Goal: Transaction & Acquisition: Purchase product/service

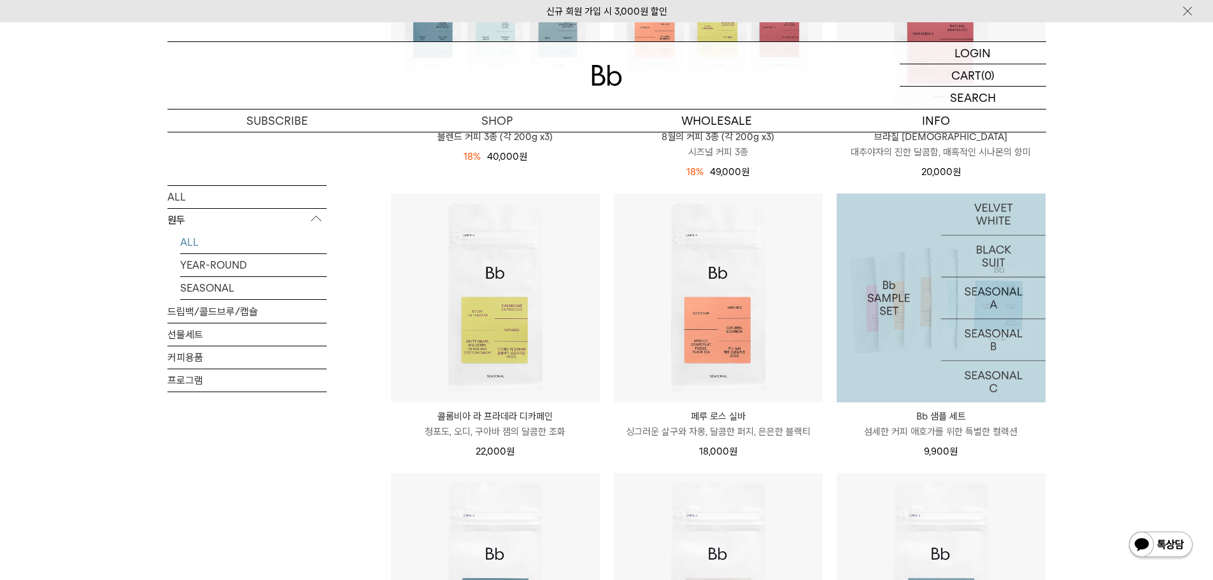
scroll to position [318, 0]
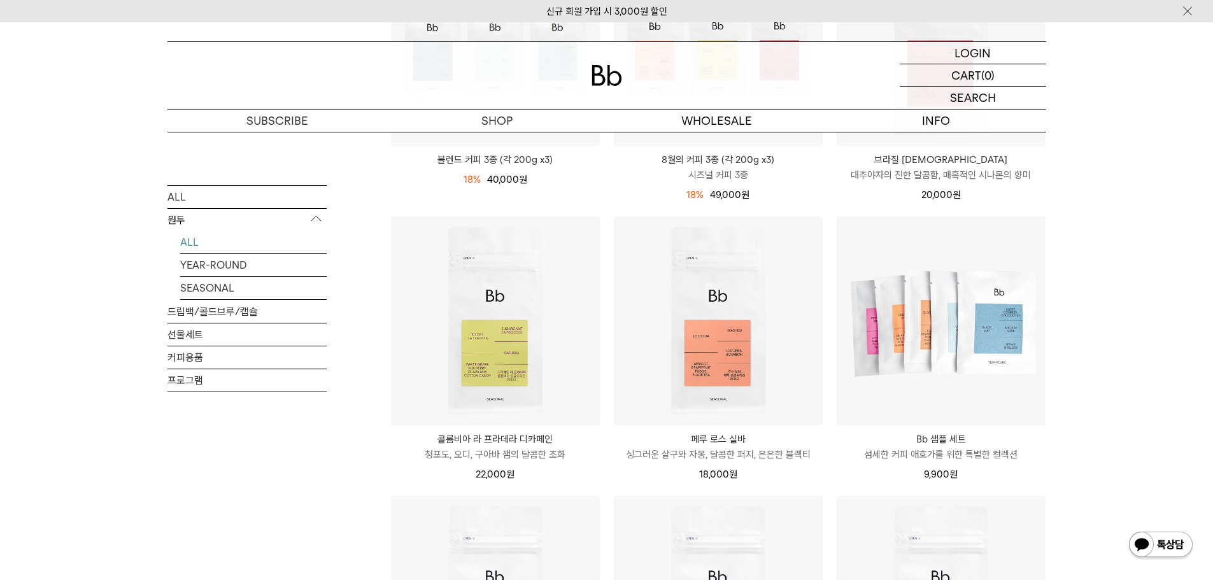
click at [314, 454] on div "ALL 원두 ALL YEAR-ROUND SEASONAL 드립백/콜드브루/캡슐 선물세트 커피용품 프로그램" at bounding box center [246, 345] width 159 height 321
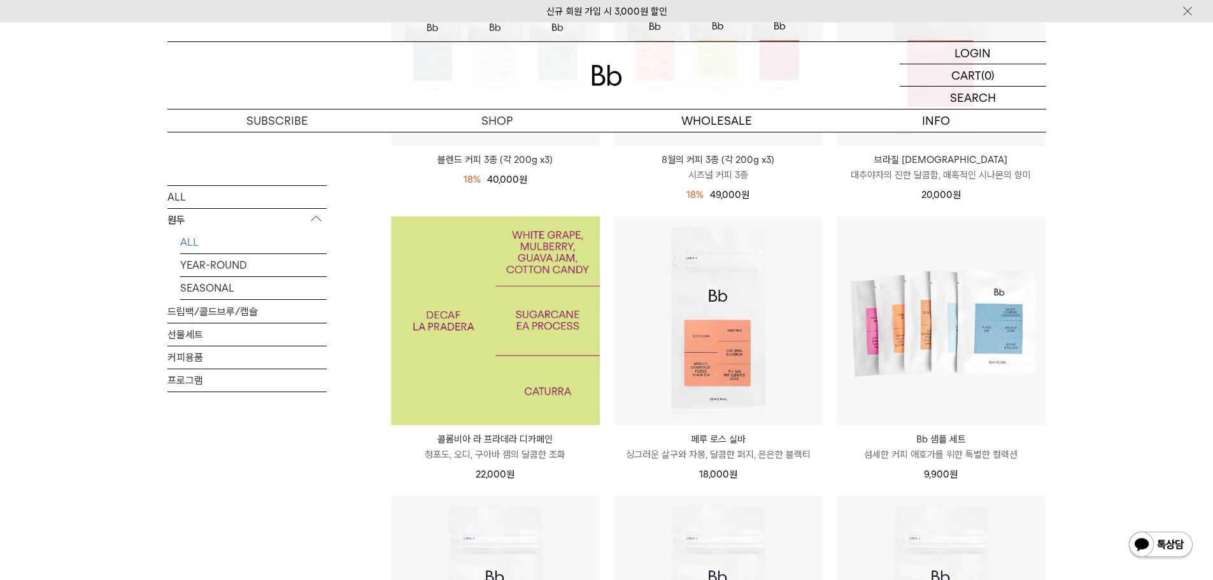
click at [491, 367] on img at bounding box center [495, 320] width 209 height 209
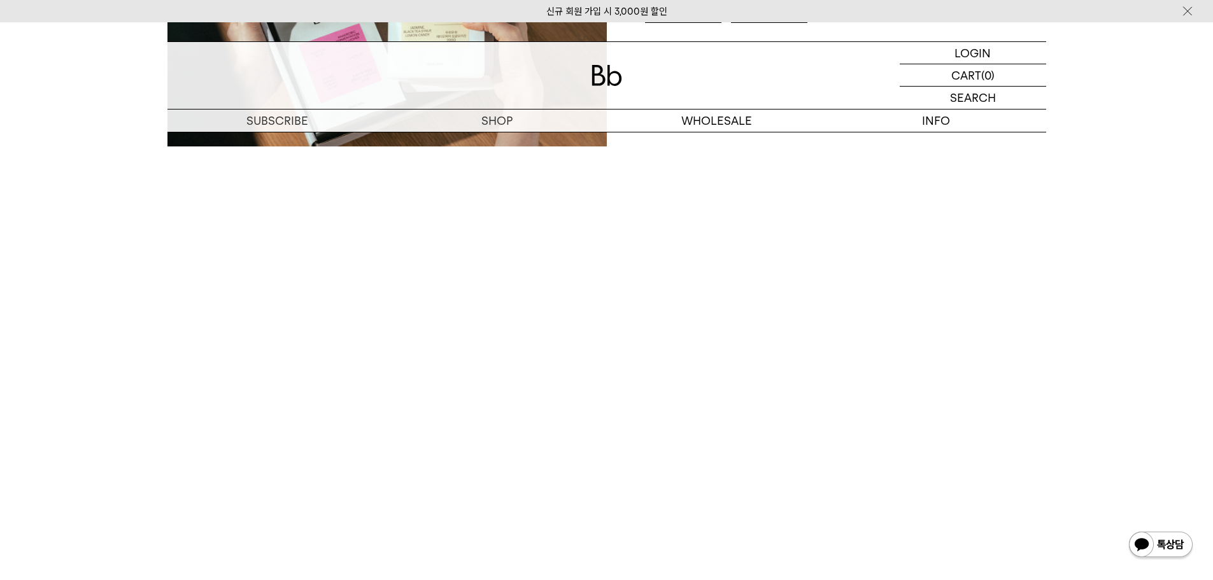
scroll to position [2164, 0]
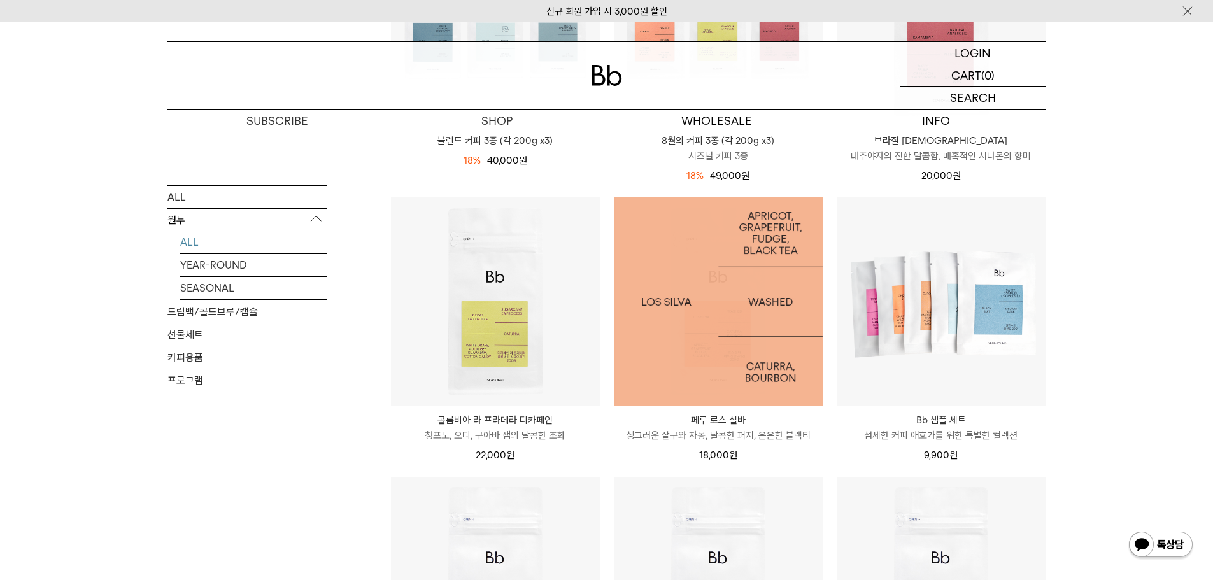
scroll to position [382, 0]
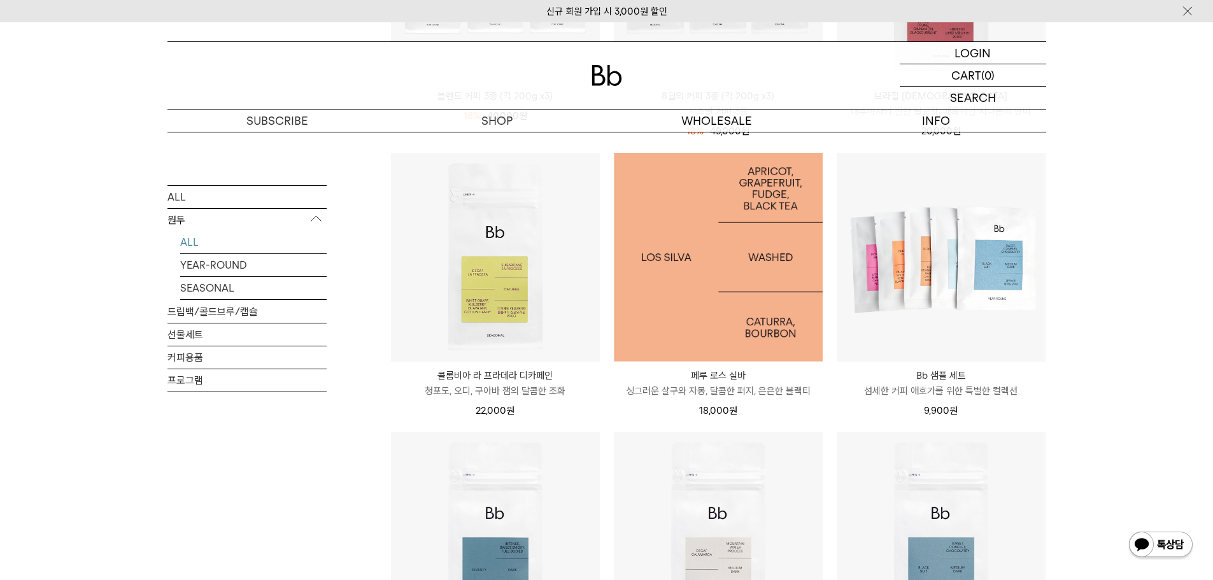
click at [721, 294] on img at bounding box center [718, 257] width 209 height 209
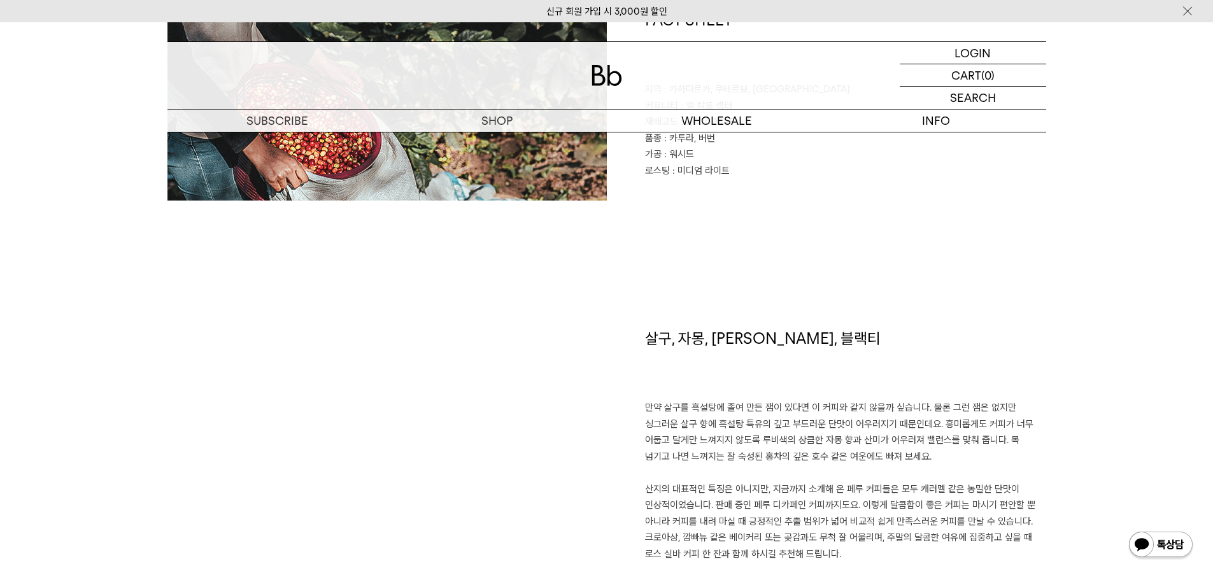
scroll to position [827, 0]
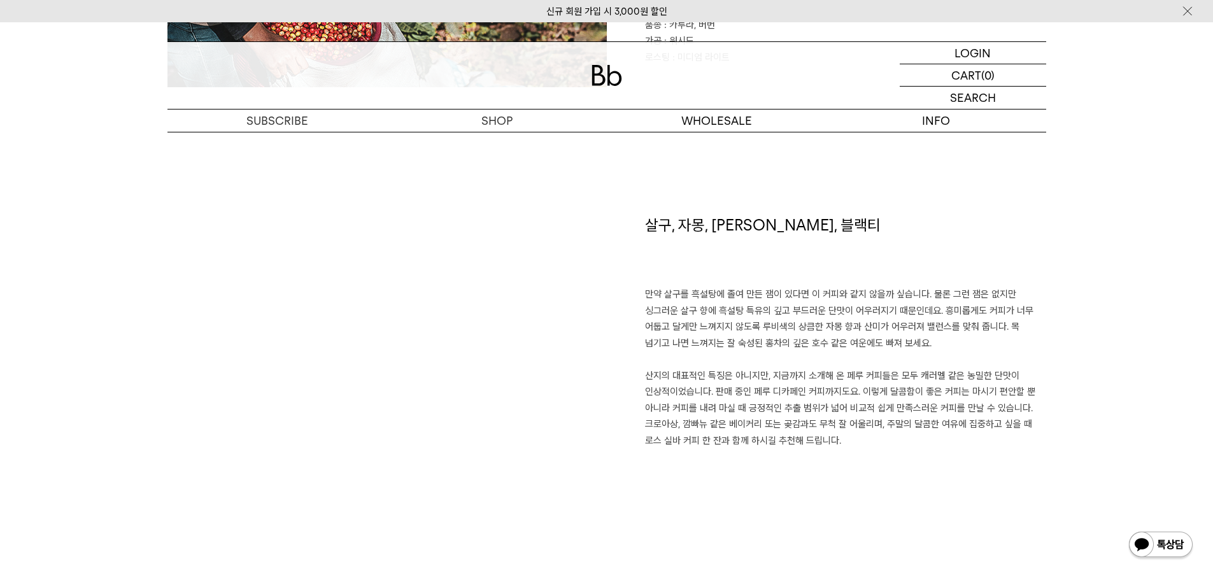
click at [739, 339] on p "만약 살구를 흑설탕에 졸여 만든 잼이 있다면 이 커피와 같지 않을까 싶습니다. 물론 그런 잼은 없지만 싱그러운 살구 향에 흑설탕 특유의 깊고 …" at bounding box center [845, 367] width 401 height 162
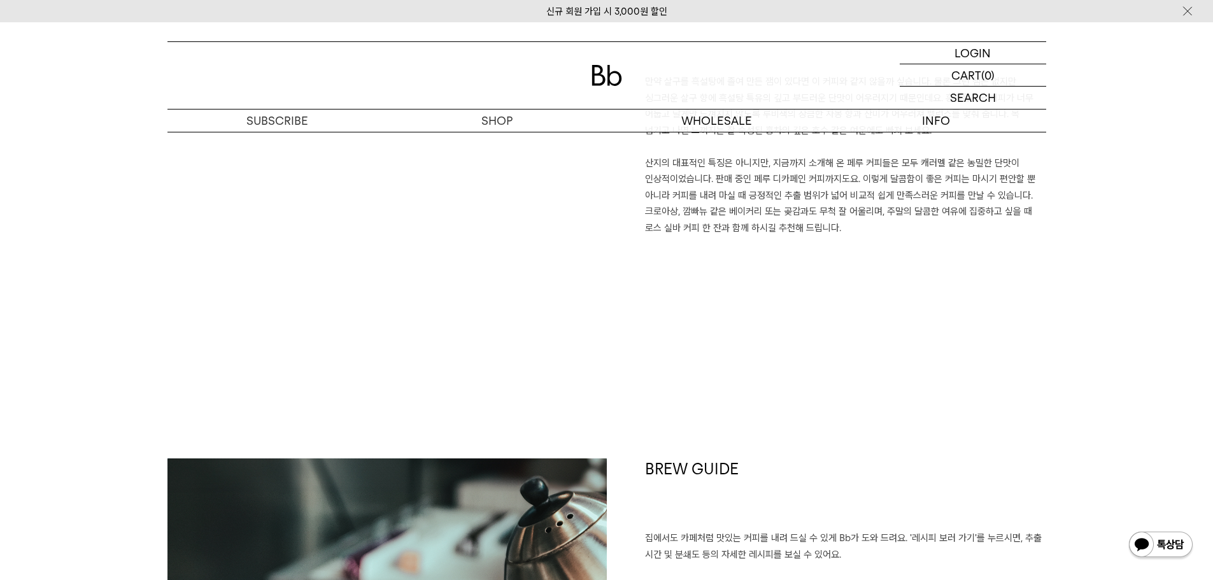
scroll to position [1018, 0]
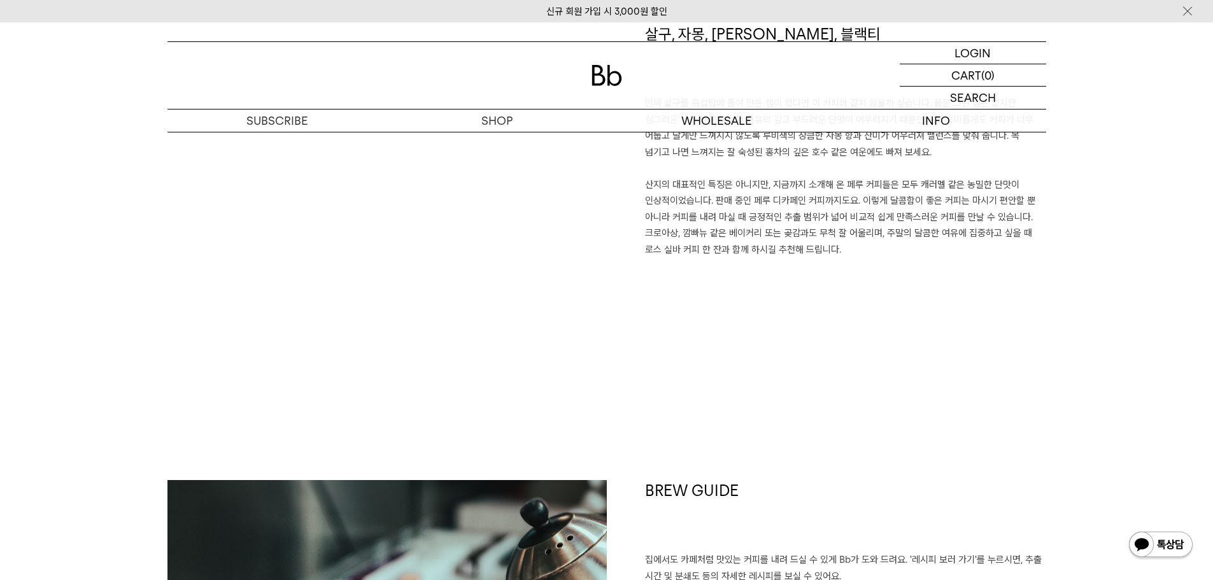
click at [777, 392] on div "살구, 자몽, [PERSON_NAME], 블랙티 만약 살구를 흑설탕에 졸여 만든 잼이 있다면 이 커피와 같지 않을까 싶습니다. 물론 그런 잼은…" at bounding box center [606, 252] width 878 height 456
